Goal: Task Accomplishment & Management: Manage account settings

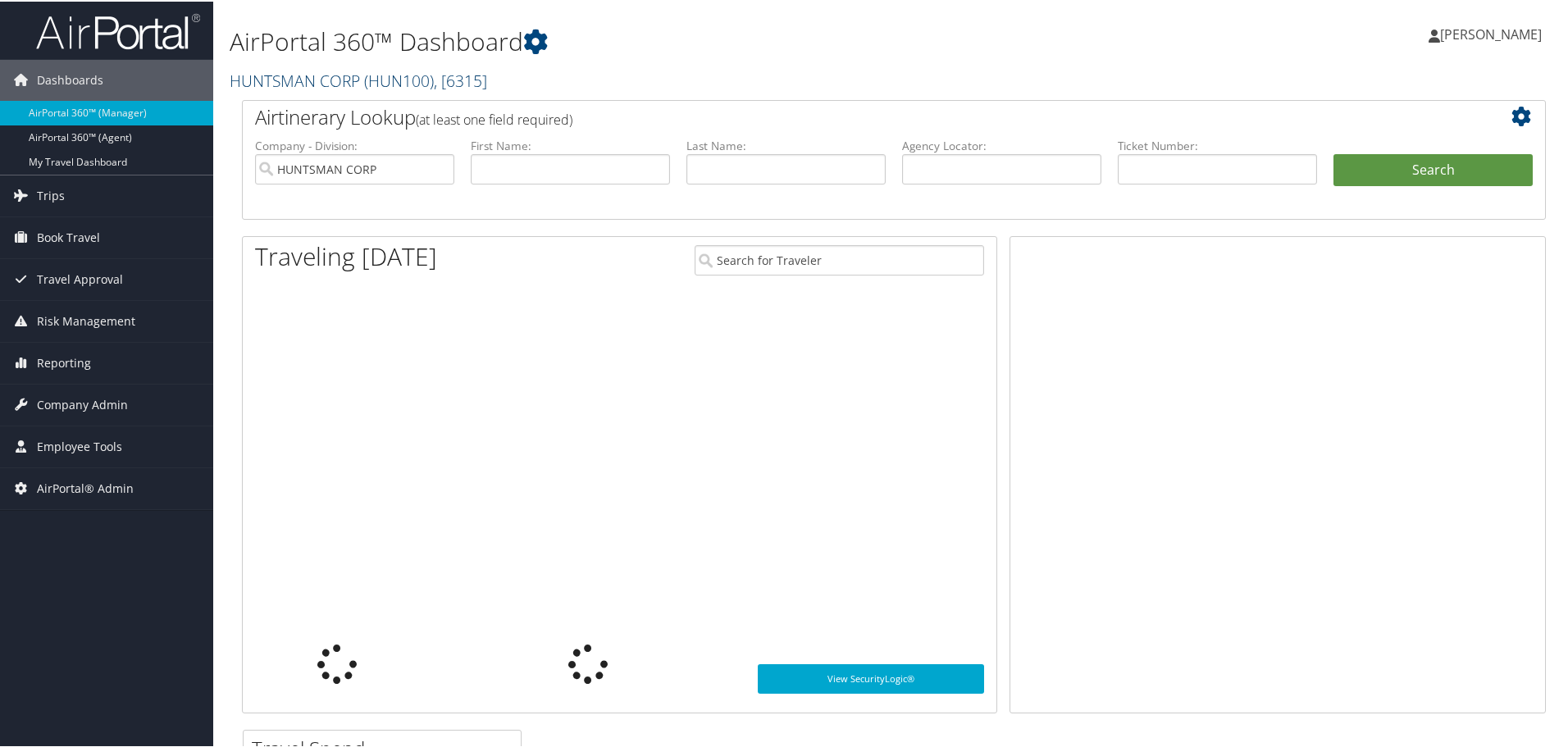
click at [321, 76] on link "HUNTSMAN CORP ( HUN100 ) , [ 6315 ]" at bounding box center [358, 78] width 257 height 22
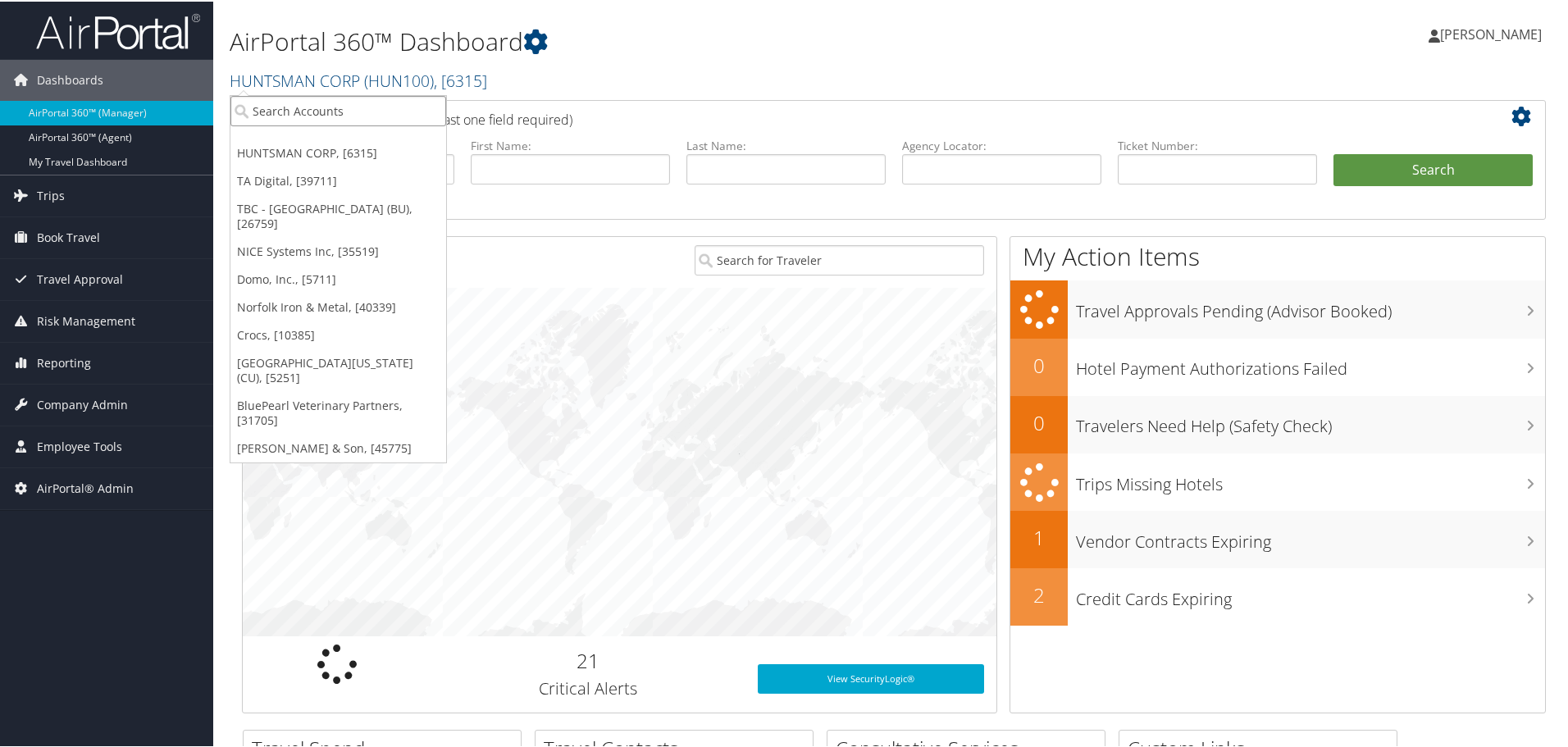
click at [308, 110] on input "search" at bounding box center [338, 109] width 216 height 30
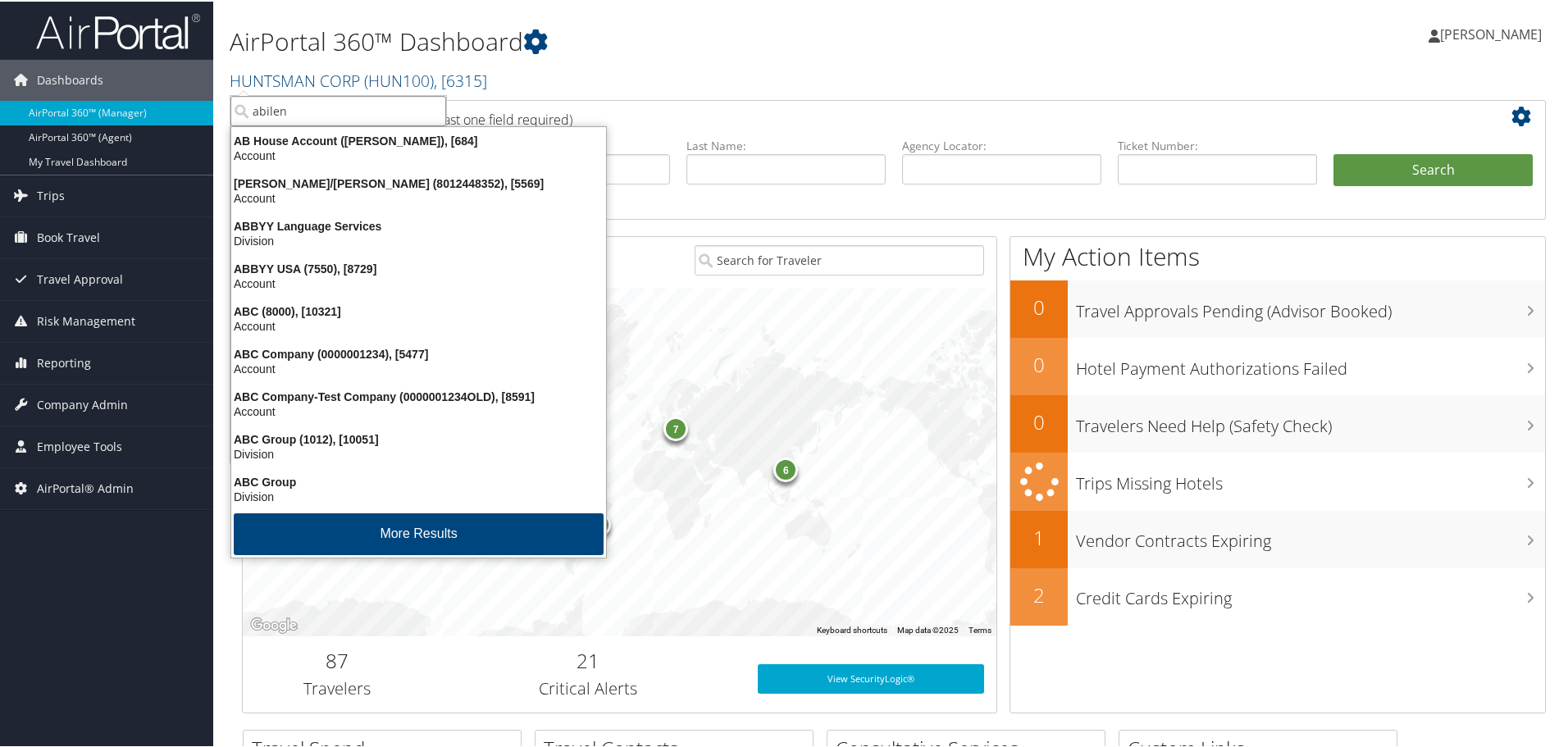
type input "abilene"
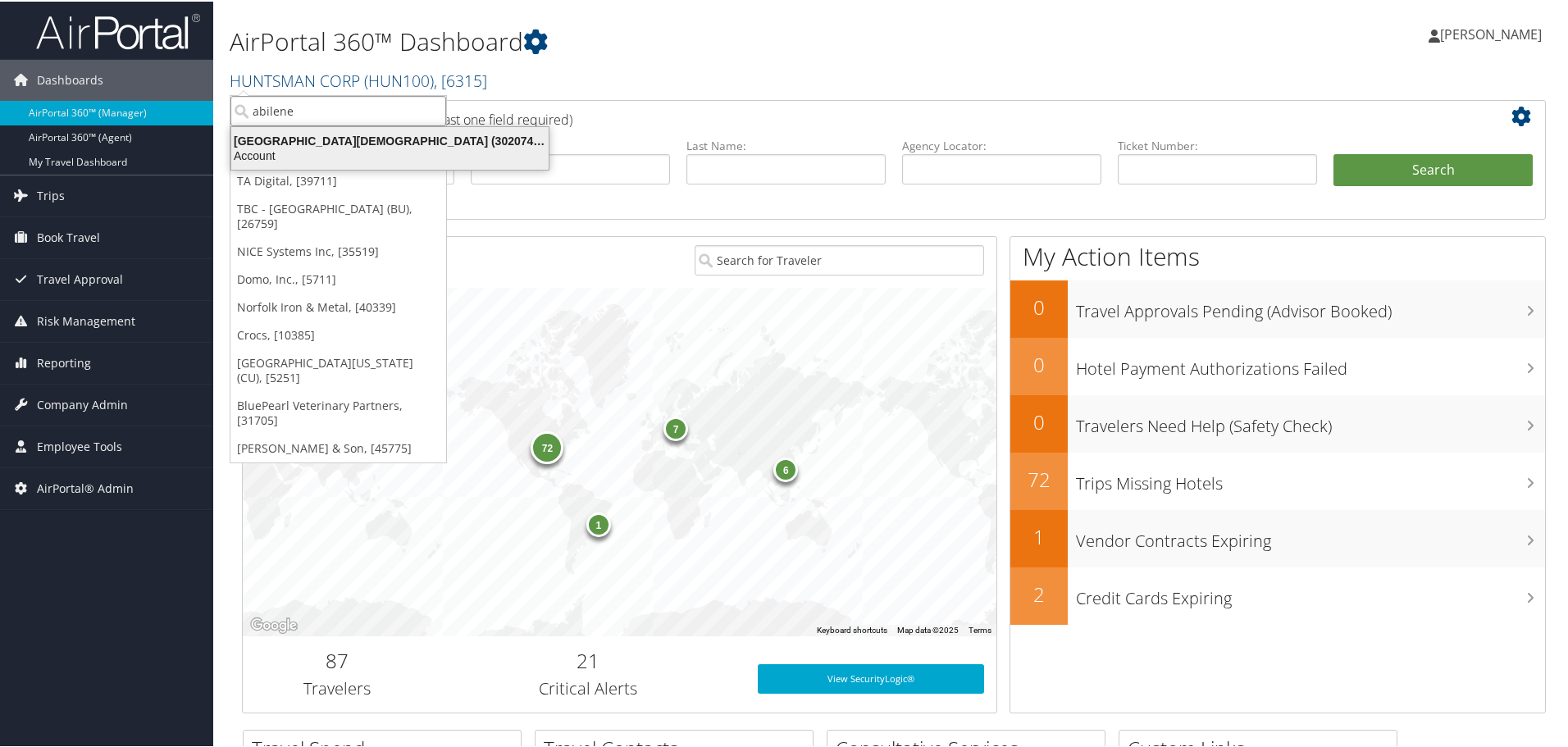
click at [351, 144] on div "[GEOGRAPHIC_DATA][DEMOGRAPHIC_DATA] (302074), [45966]" at bounding box center [390, 139] width 337 height 15
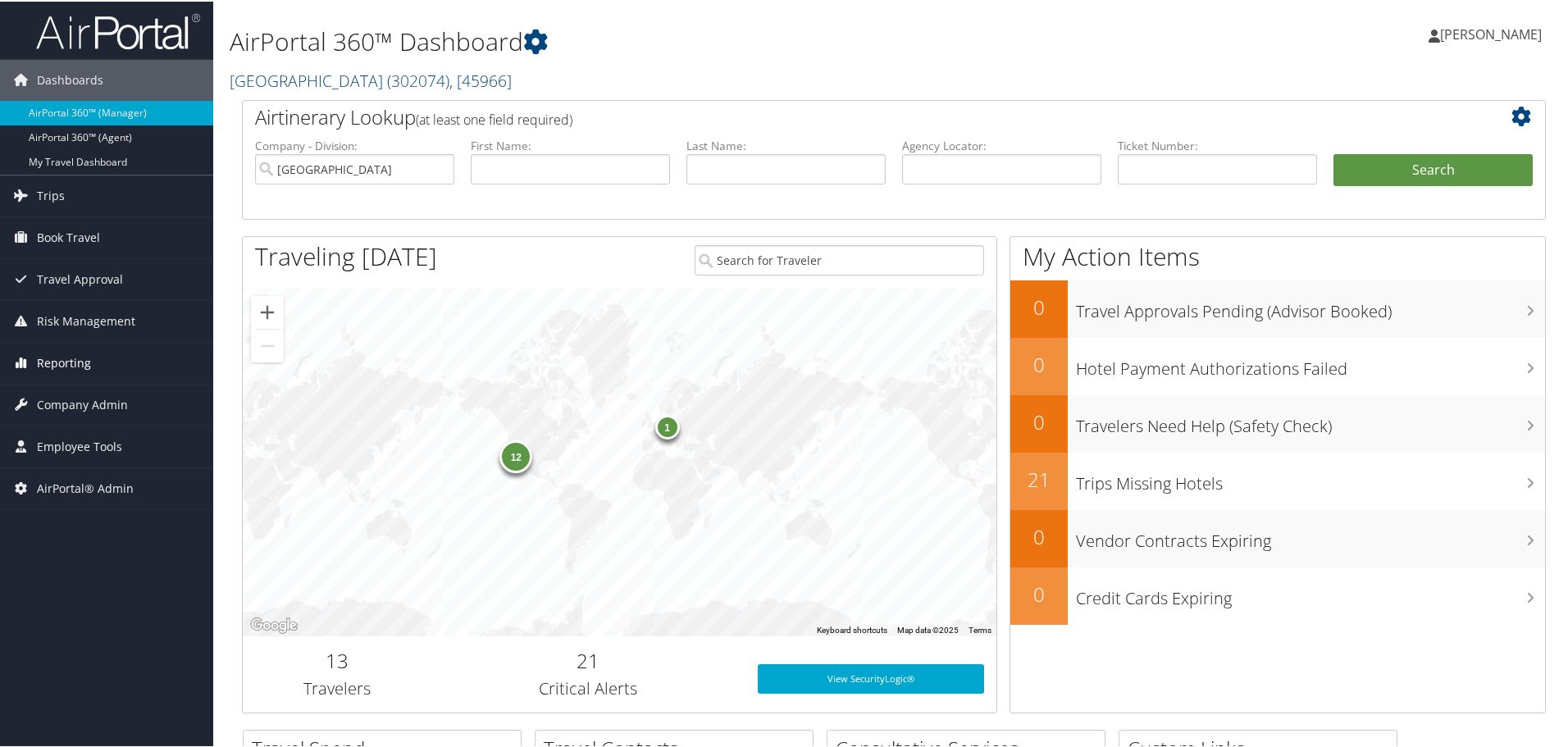
click at [75, 365] on span "Reporting" at bounding box center [63, 362] width 54 height 41
click at [73, 471] on span "Company Admin" at bounding box center [82, 478] width 91 height 41
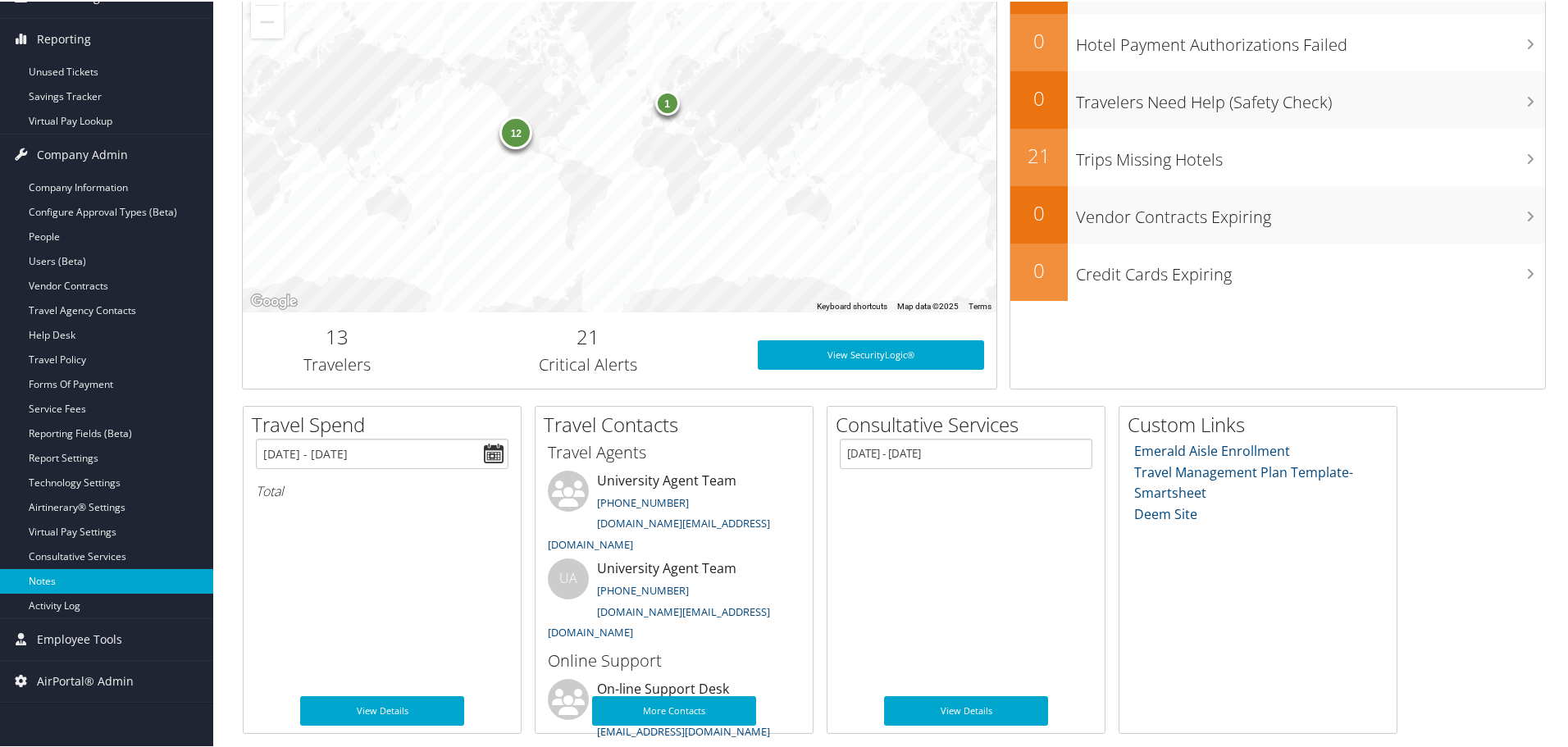
scroll to position [324, 0]
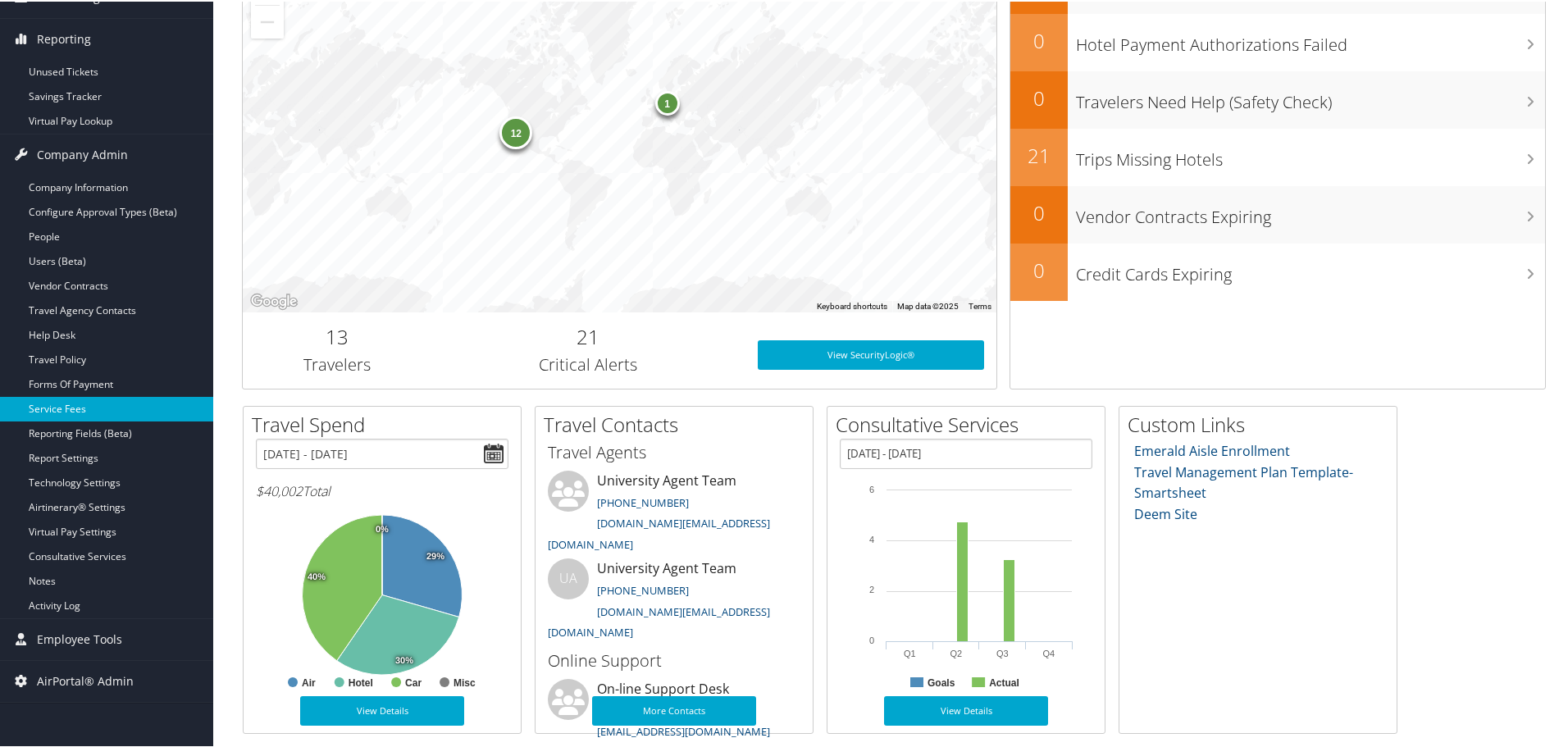
click at [73, 408] on link "Service Fees" at bounding box center [106, 408] width 213 height 24
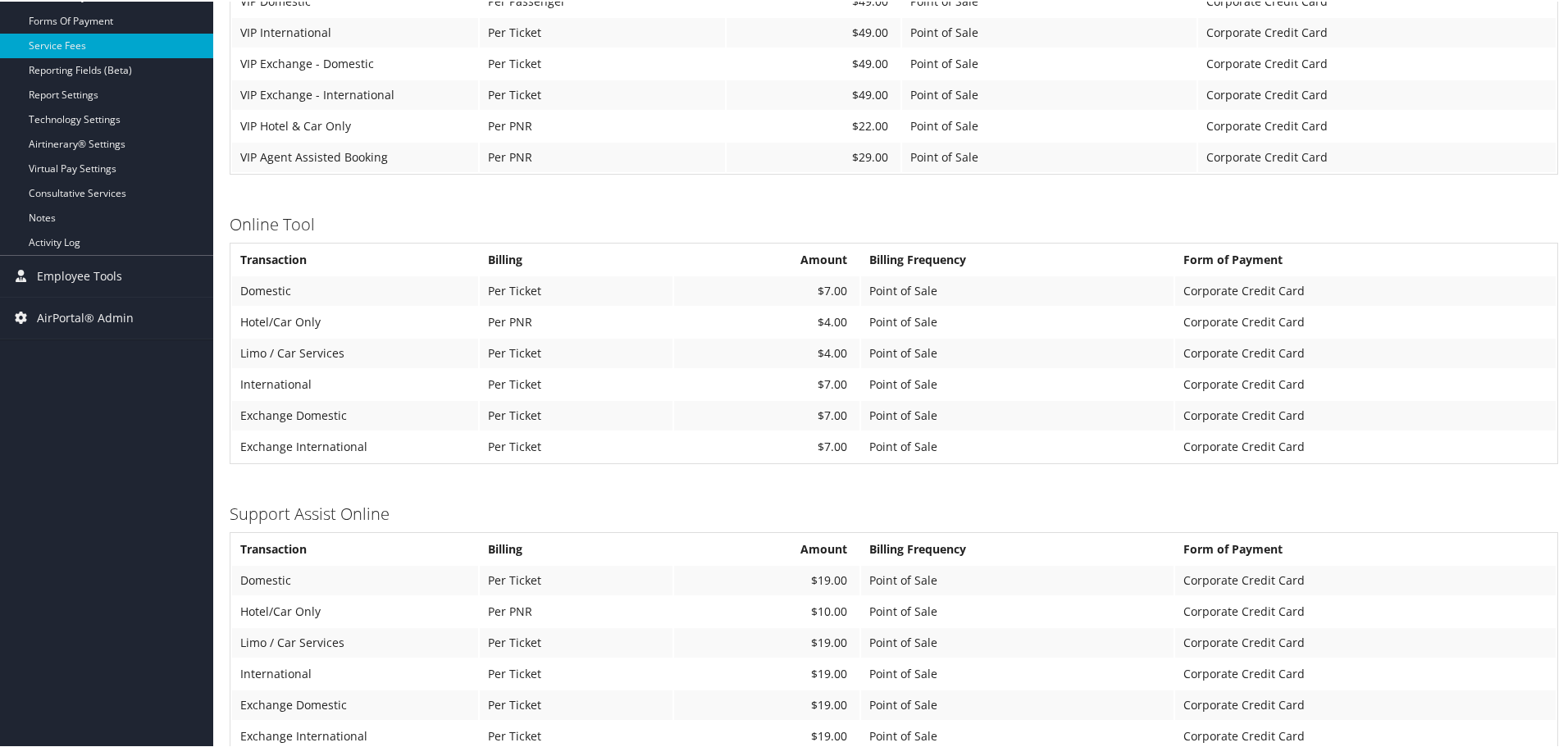
scroll to position [574, 0]
